Goal: Complete application form

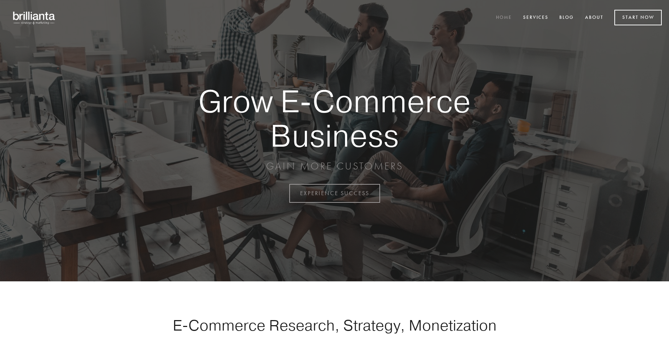
scroll to position [1898, 0]
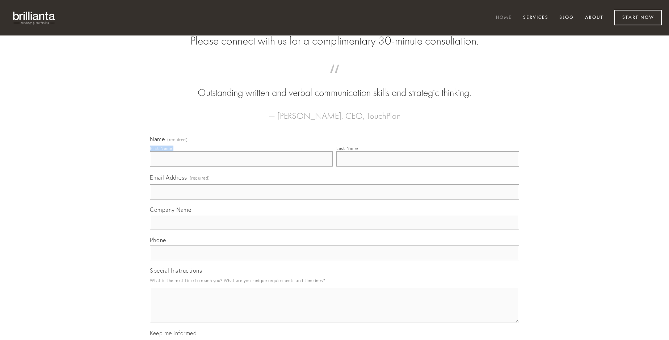
type input "[PERSON_NAME]"
click at [428, 167] on input "Last Name" at bounding box center [427, 158] width 183 height 15
type input "[PERSON_NAME]"
click at [335, 200] on input "Email Address (required)" at bounding box center [334, 191] width 369 height 15
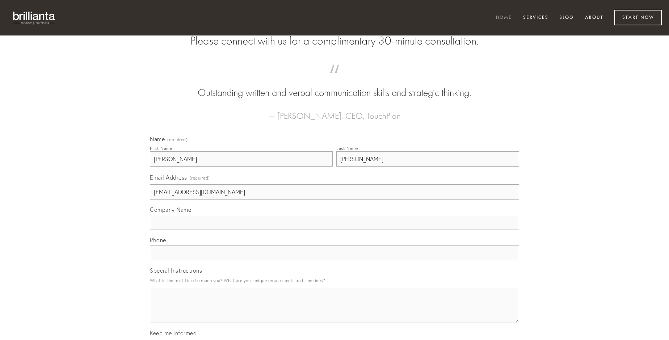
type input "[EMAIL_ADDRESS][DOMAIN_NAME]"
click at [335, 230] on input "Company Name" at bounding box center [334, 222] width 369 height 15
type input "caritas"
click at [335, 260] on input "text" at bounding box center [334, 252] width 369 height 15
click at [335, 311] on textarea "Special Instructions" at bounding box center [334, 305] width 369 height 36
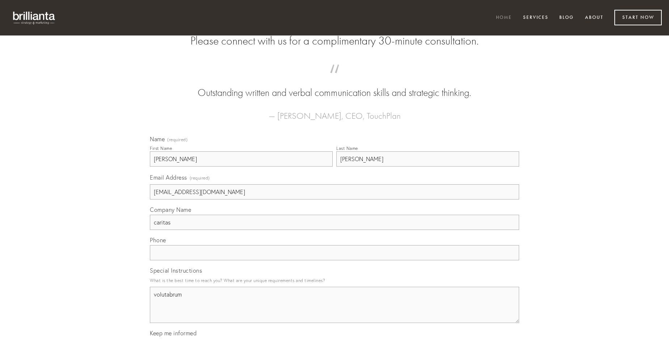
type textarea "volutabrum"
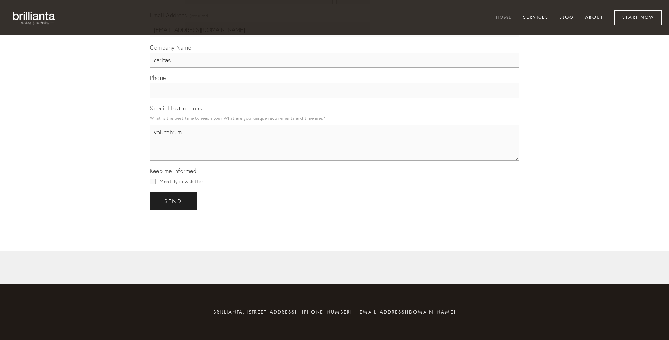
click at [174, 201] on span "send" at bounding box center [173, 201] width 18 height 7
